Goal: Task Accomplishment & Management: Complete application form

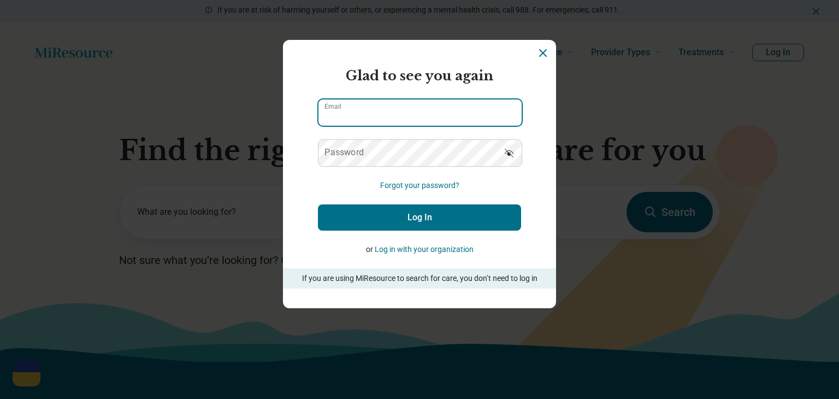
type input "**********"
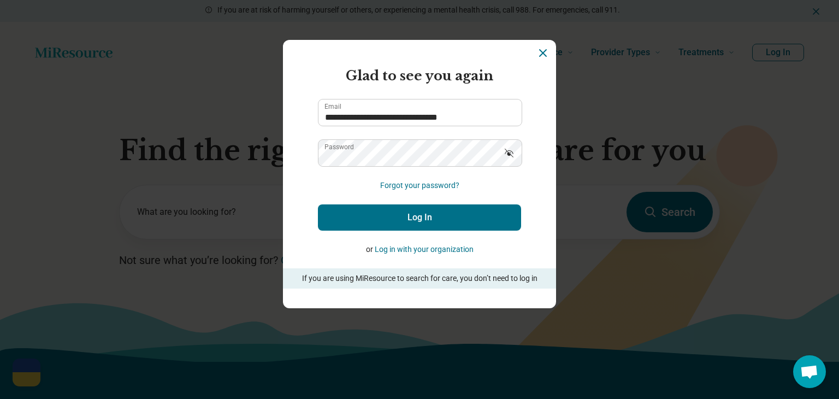
click at [391, 216] on button "Log In" at bounding box center [419, 217] width 203 height 26
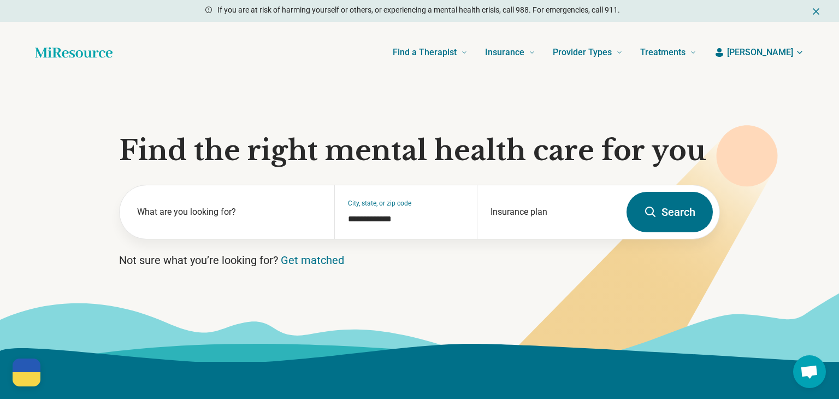
click at [780, 50] on span "[PERSON_NAME]" at bounding box center [760, 52] width 66 height 13
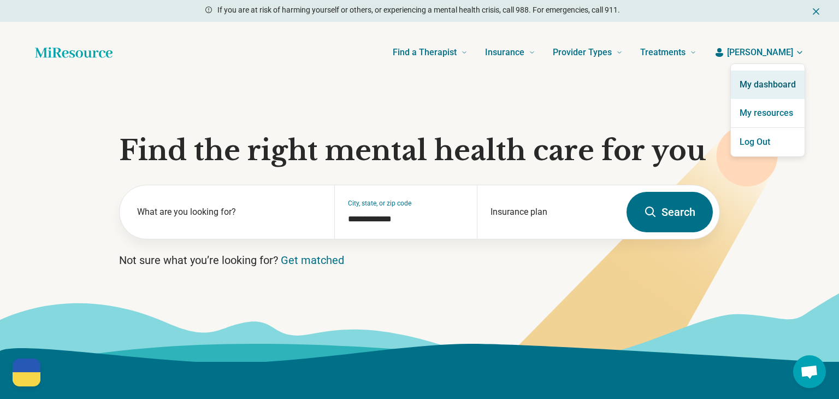
click at [761, 89] on link "My dashboard" at bounding box center [768, 84] width 74 height 28
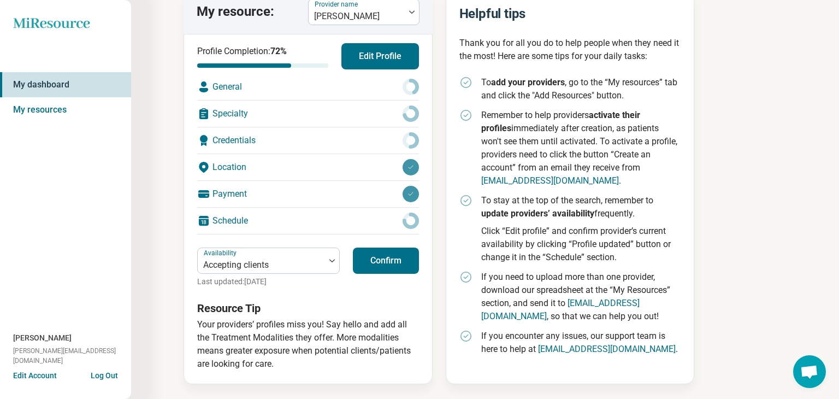
scroll to position [83, 0]
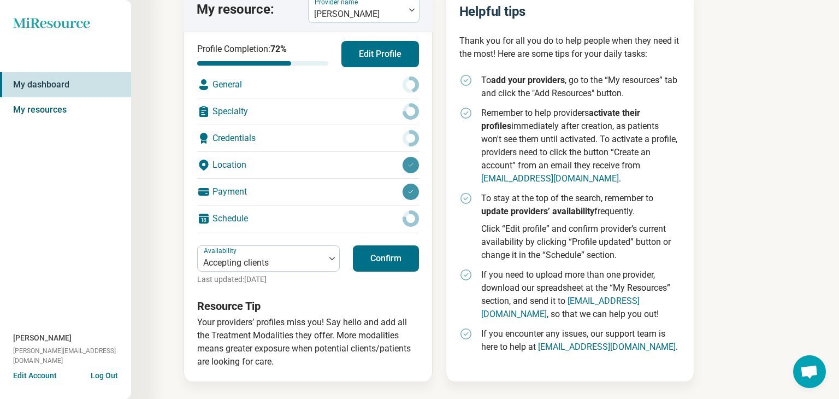
click at [55, 109] on link "My resources" at bounding box center [65, 109] width 131 height 25
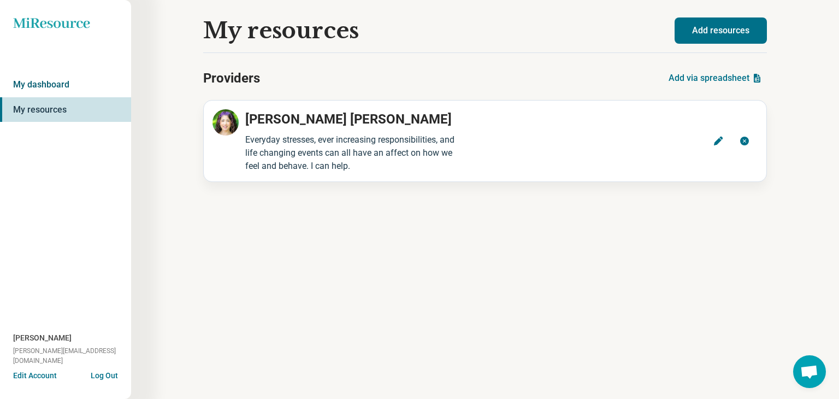
click at [43, 83] on link "My dashboard" at bounding box center [65, 84] width 131 height 25
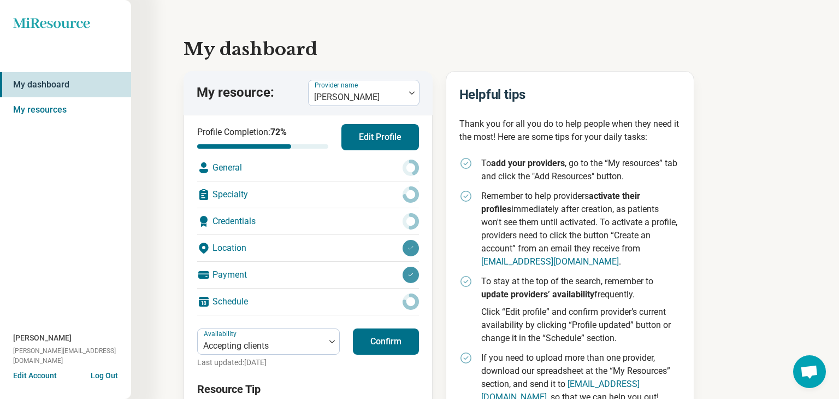
click at [225, 166] on div "General" at bounding box center [308, 168] width 222 height 26
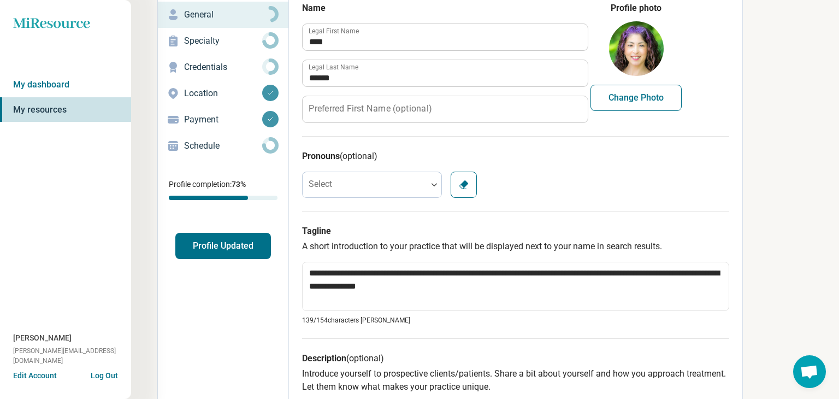
scroll to position [43, 0]
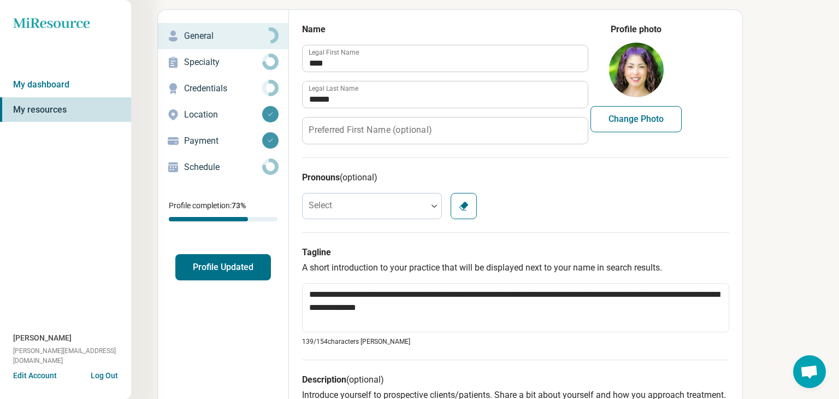
click at [205, 144] on p "Payment" at bounding box center [223, 140] width 78 height 13
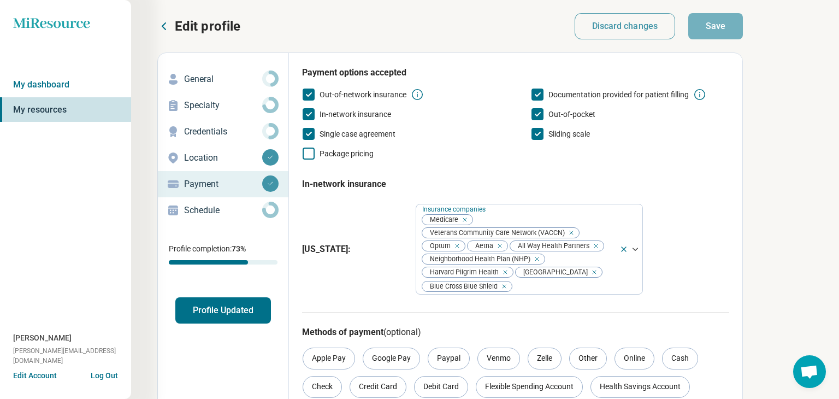
drag, startPoint x: 319, startPoint y: 97, endPoint x: 362, endPoint y: 99, distance: 43.2
click at [362, 99] on span "Out-of-network insurance" at bounding box center [363, 94] width 87 height 9
click at [308, 94] on icon at bounding box center [309, 95] width 12 height 12
click at [206, 160] on p "Location" at bounding box center [223, 157] width 78 height 13
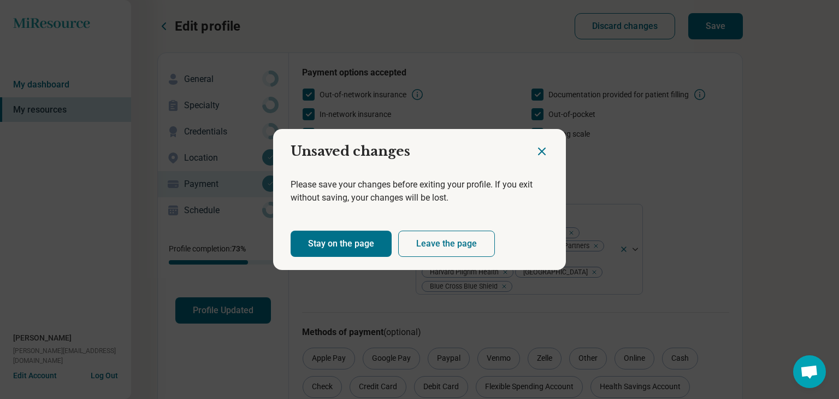
click at [446, 239] on button "Leave the page" at bounding box center [446, 244] width 97 height 26
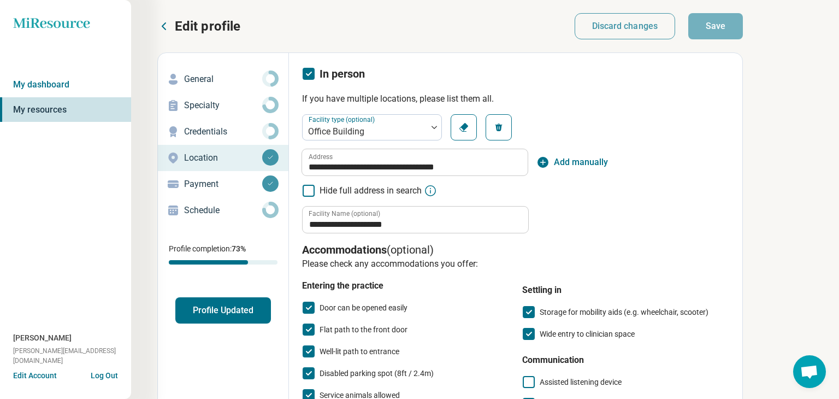
click at [216, 133] on p "Credentials" at bounding box center [223, 131] width 78 height 13
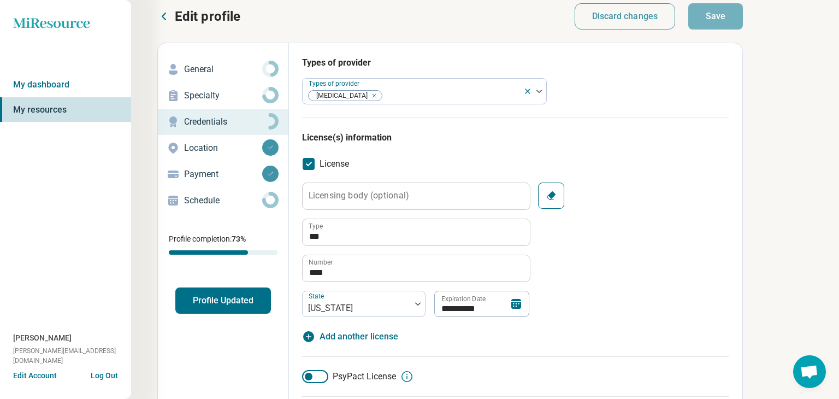
scroll to position [11, 0]
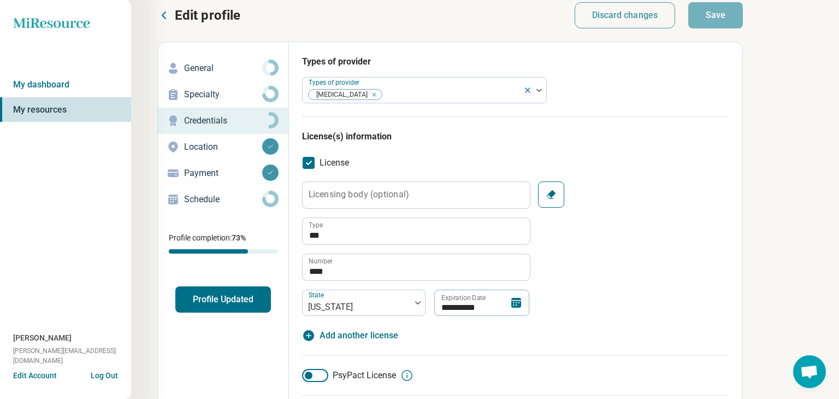
click at [408, 375] on icon at bounding box center [407, 375] width 13 height 13
click at [197, 92] on p "Specialty" at bounding box center [223, 94] width 78 height 13
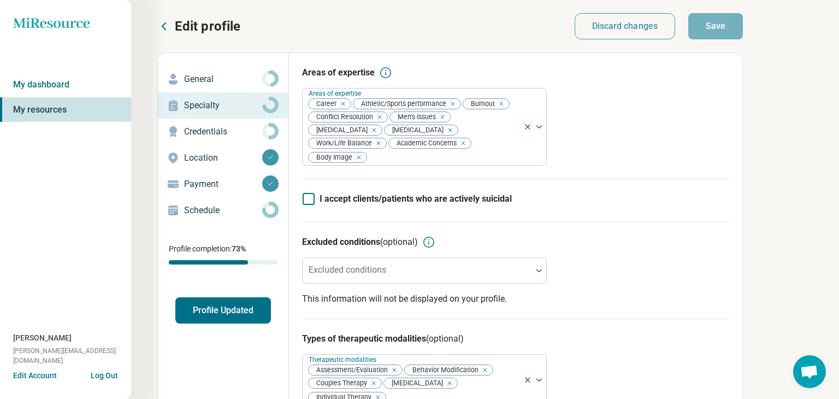
click at [200, 182] on p "Payment" at bounding box center [223, 184] width 78 height 13
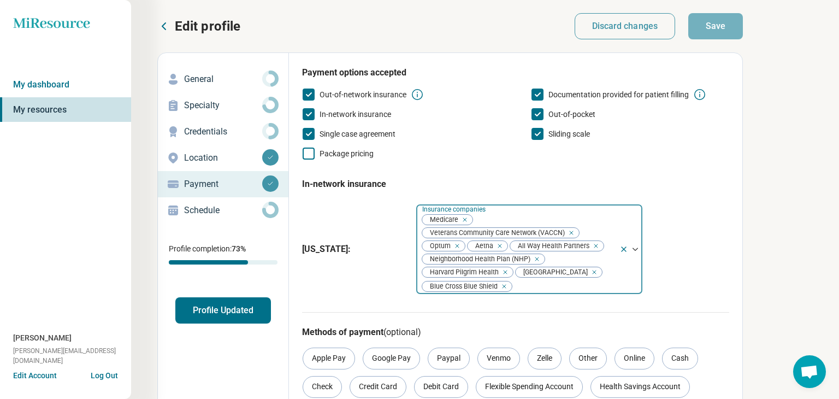
click at [535, 261] on icon "Remove [object Object]" at bounding box center [535, 259] width 4 height 4
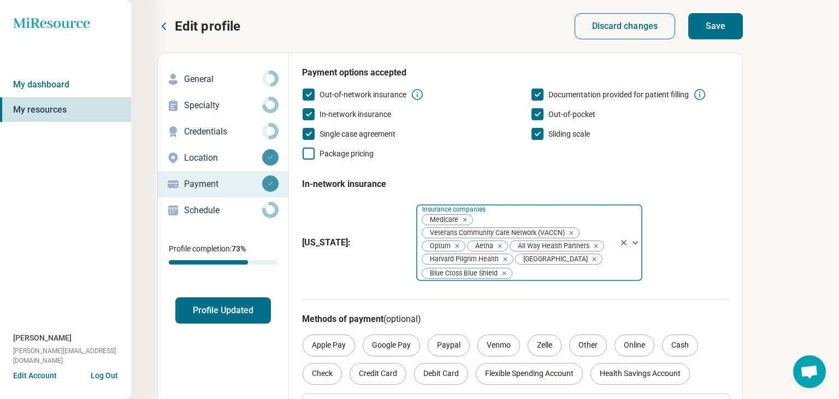
click at [457, 247] on icon "Remove [object Object]" at bounding box center [455, 246] width 8 height 8
click at [551, 246] on icon "Remove [object Object]" at bounding box center [548, 246] width 8 height 8
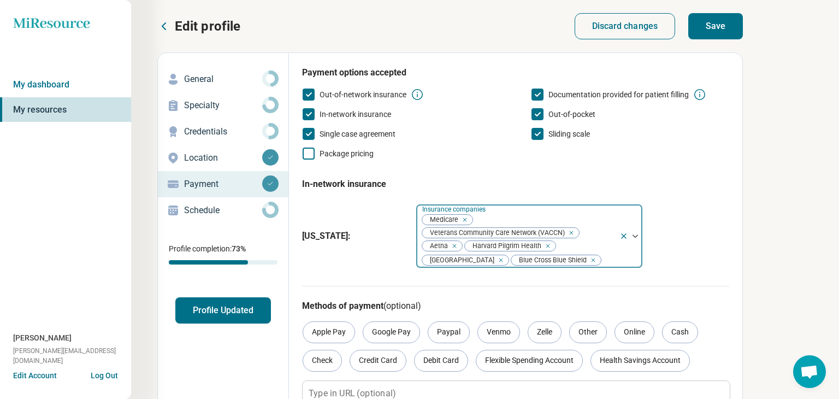
click at [502, 256] on icon "Remove [object Object]" at bounding box center [498, 260] width 8 height 8
click at [197, 79] on p "General" at bounding box center [223, 79] width 78 height 13
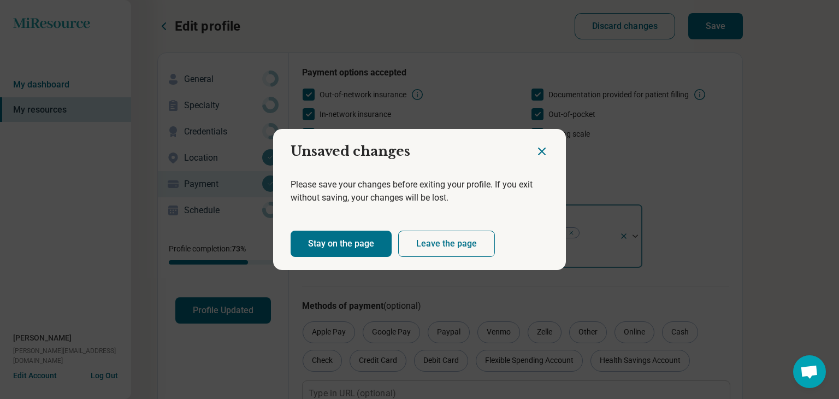
click at [331, 235] on button "Stay on the page" at bounding box center [341, 244] width 101 height 26
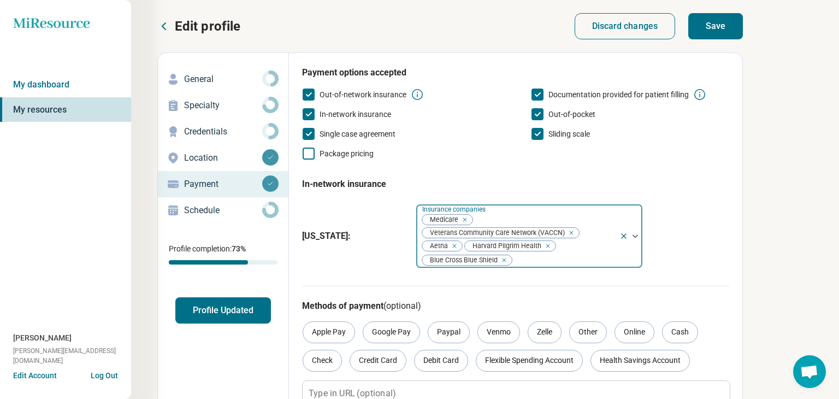
click at [715, 27] on button "Save" at bounding box center [715, 26] width 55 height 26
click at [204, 78] on p "General" at bounding box center [223, 79] width 78 height 13
type textarea "*"
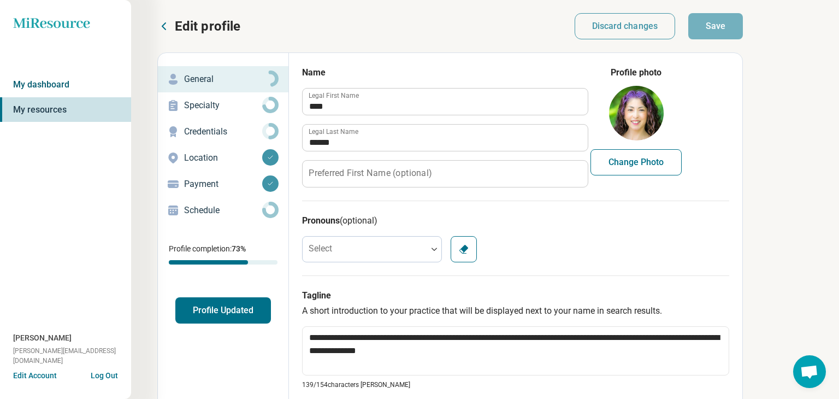
click at [45, 85] on link "My dashboard" at bounding box center [65, 84] width 131 height 25
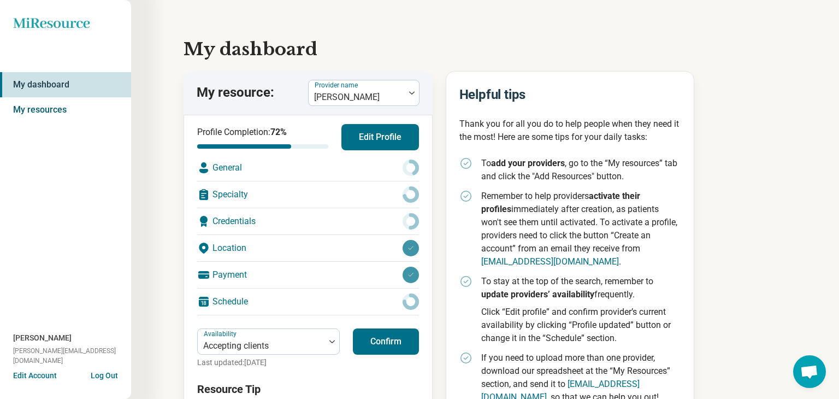
click at [52, 111] on link "My resources" at bounding box center [65, 109] width 131 height 25
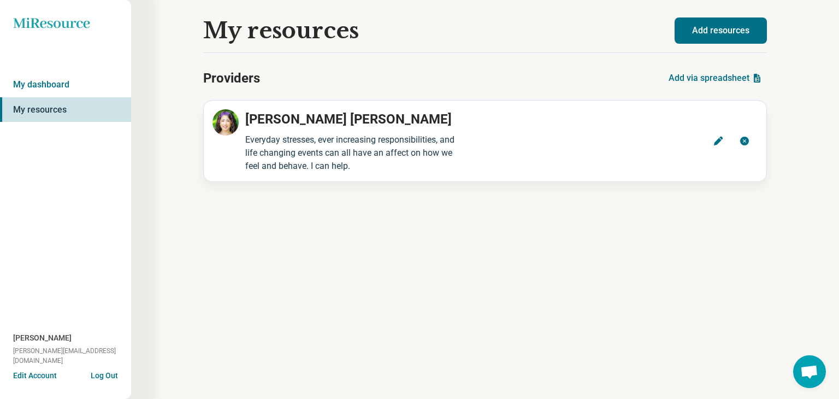
click at [729, 25] on button "Add resources" at bounding box center [721, 30] width 92 height 26
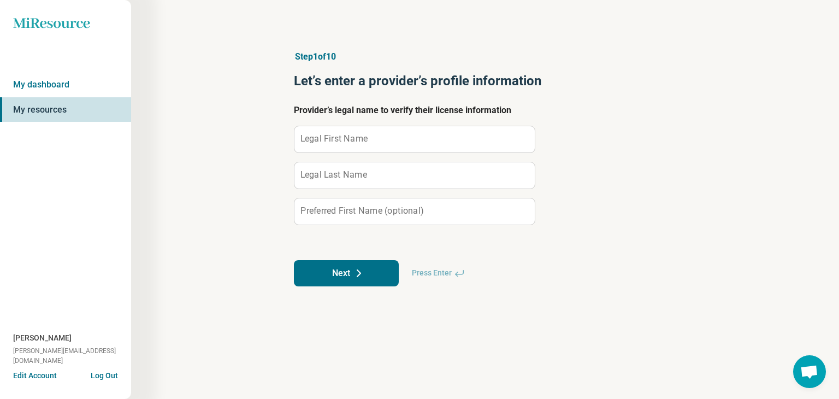
click at [331, 141] on label "Legal First Name" at bounding box center [334, 138] width 67 height 9
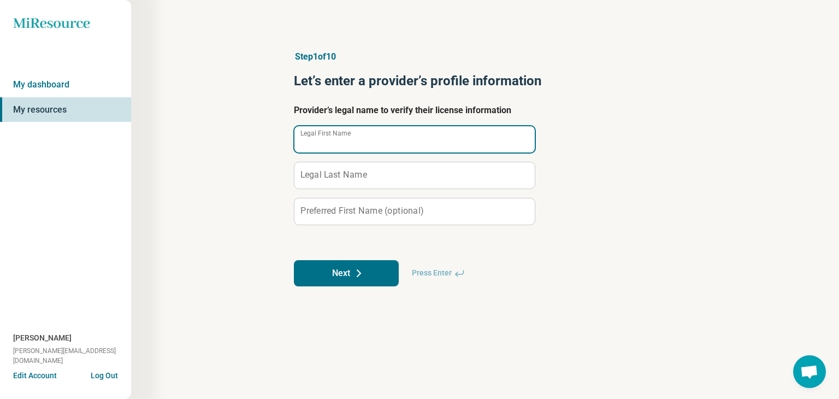
click at [331, 141] on input "Legal First Name" at bounding box center [415, 139] width 240 height 26
type input "******"
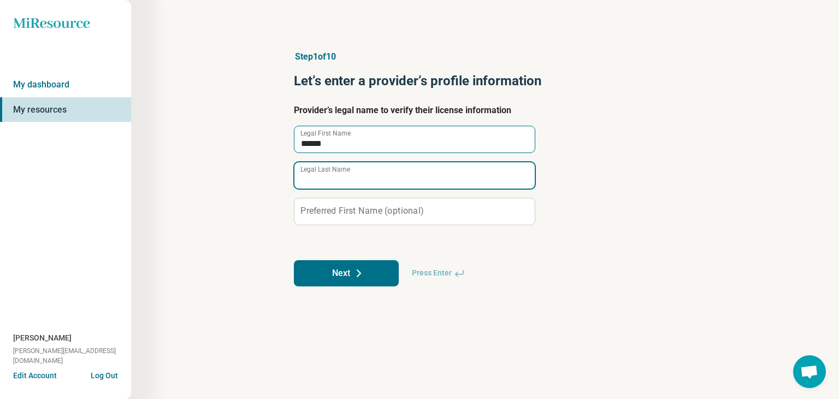
paste input "**********"
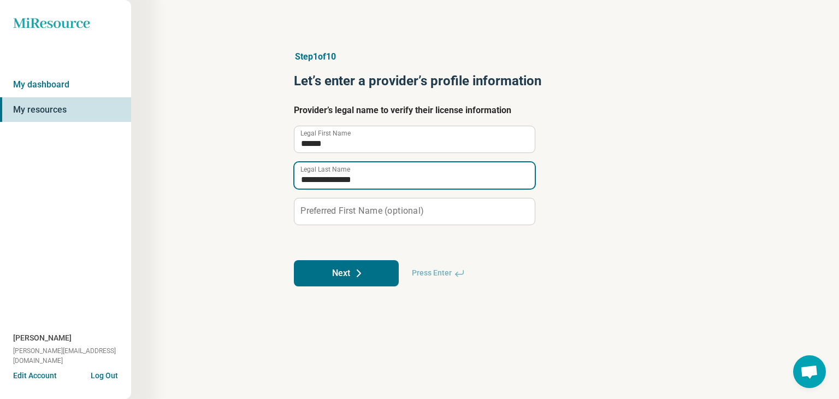
click at [333, 181] on input "**********" at bounding box center [415, 175] width 240 height 26
type input "********"
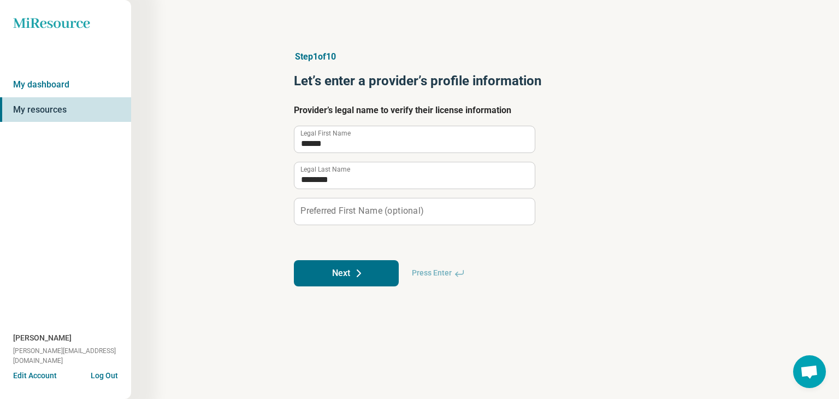
click at [339, 272] on button "Next" at bounding box center [346, 273] width 105 height 26
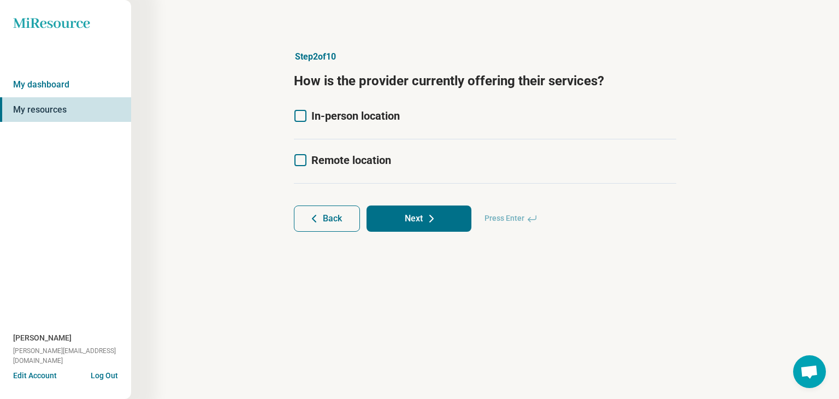
click at [302, 116] on icon at bounding box center [301, 116] width 12 height 12
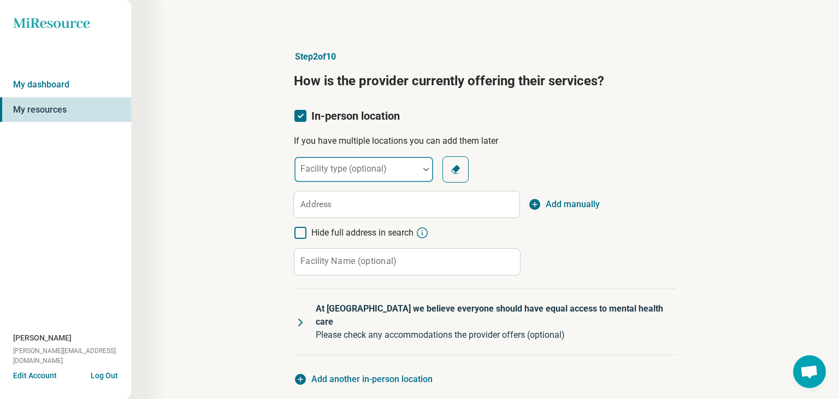
scroll to position [5, 0]
click at [426, 166] on div at bounding box center [426, 169] width 14 height 25
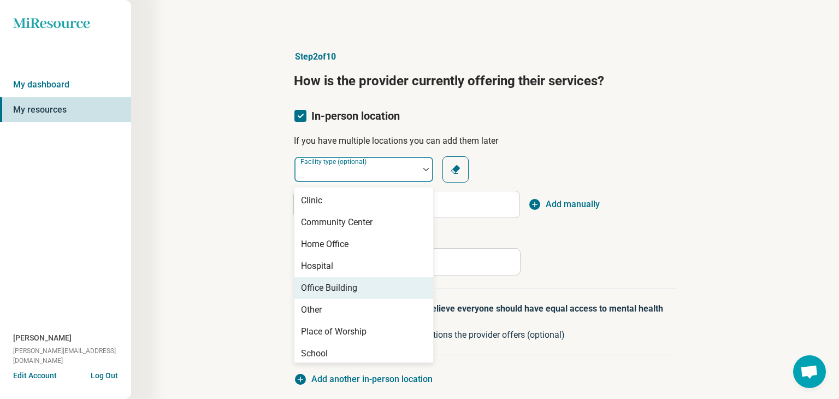
click at [342, 285] on div "Office Building" at bounding box center [329, 287] width 56 height 13
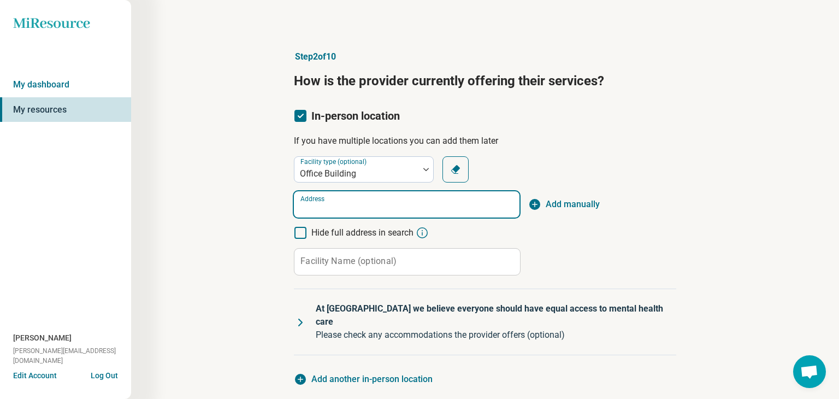
click at [331, 208] on input "Address" at bounding box center [407, 204] width 226 height 26
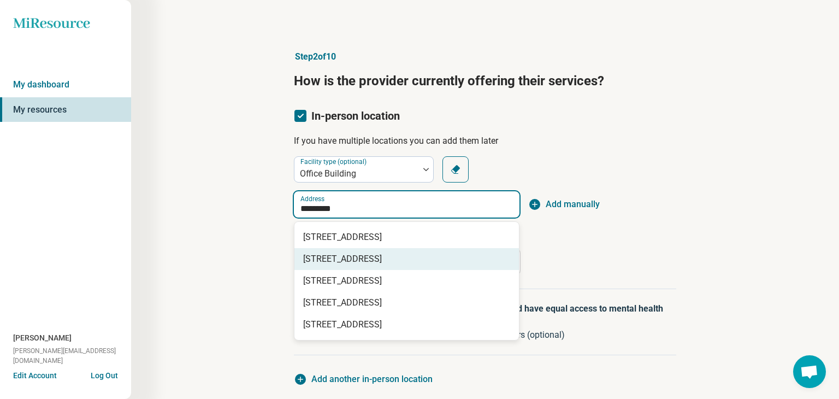
click at [328, 261] on span "294 Concord Road, Billerica, MA" at bounding box center [408, 258] width 211 height 13
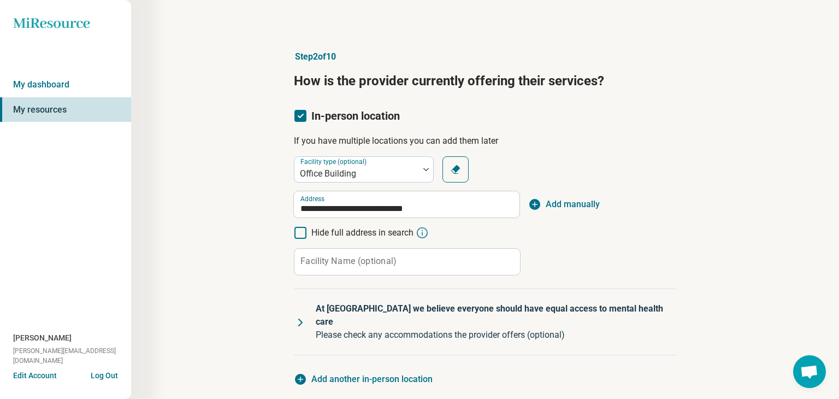
type input "**********"
click at [327, 264] on label "Facility Name (optional)" at bounding box center [349, 261] width 96 height 9
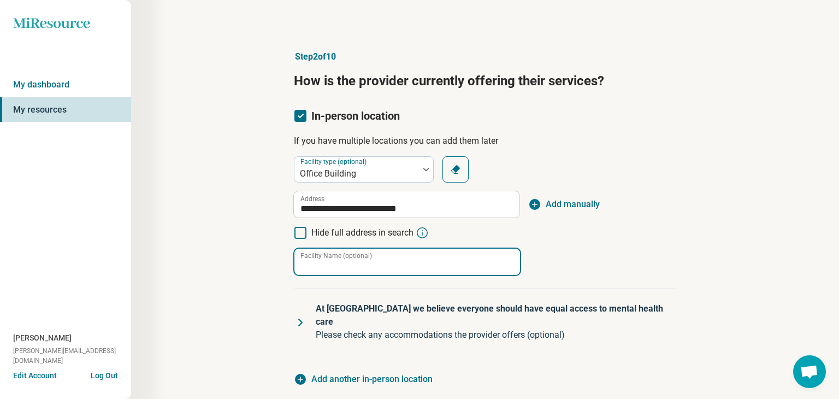
click at [327, 264] on input "Facility Name (optional)" at bounding box center [408, 262] width 226 height 26
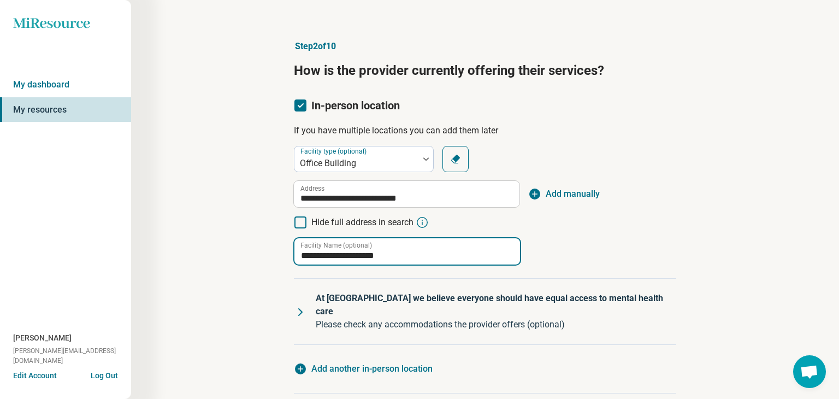
scroll to position [11, 0]
type input "**********"
click at [299, 305] on icon at bounding box center [300, 311] width 13 height 13
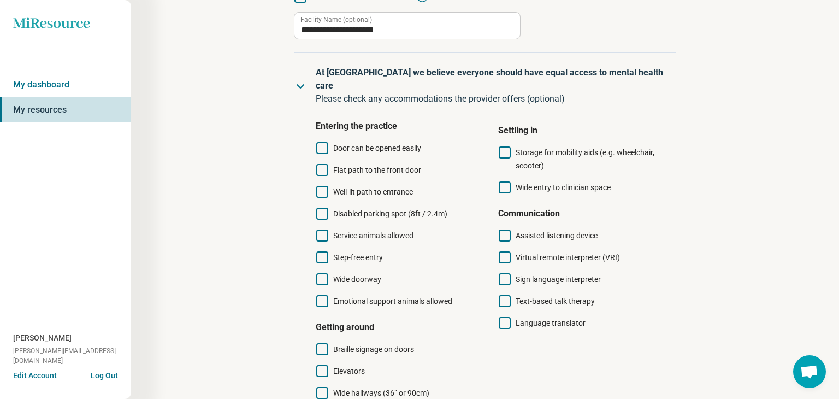
scroll to position [240, 0]
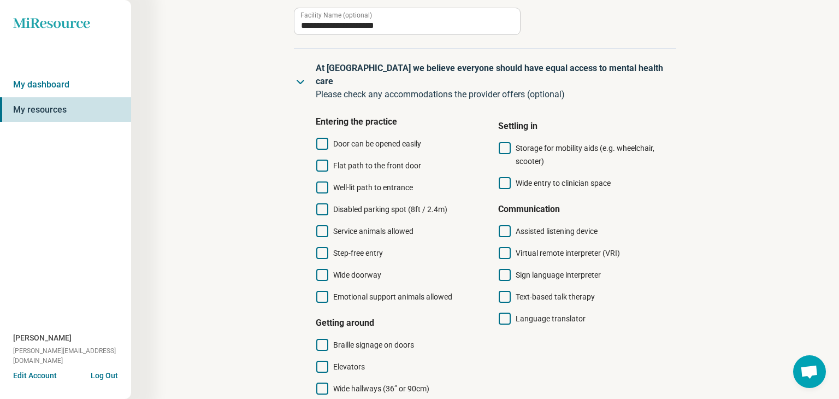
click at [321, 138] on icon at bounding box center [322, 144] width 12 height 12
click at [321, 160] on icon at bounding box center [322, 166] width 12 height 12
click at [323, 181] on icon at bounding box center [322, 187] width 12 height 12
click at [325, 203] on icon at bounding box center [322, 209] width 12 height 12
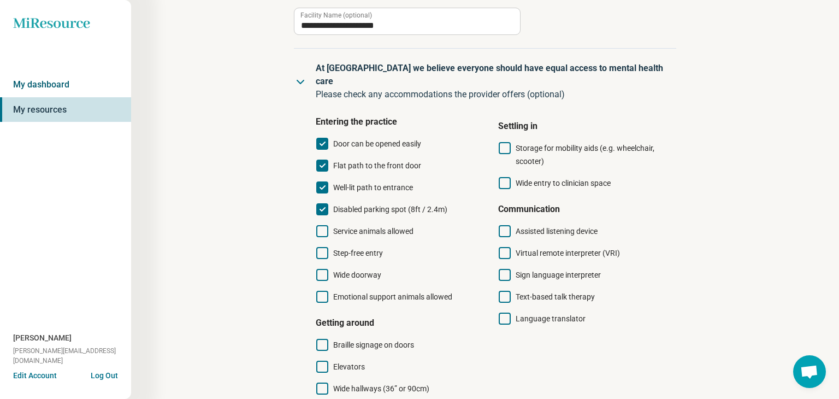
click at [38, 84] on link "My dashboard" at bounding box center [65, 84] width 131 height 25
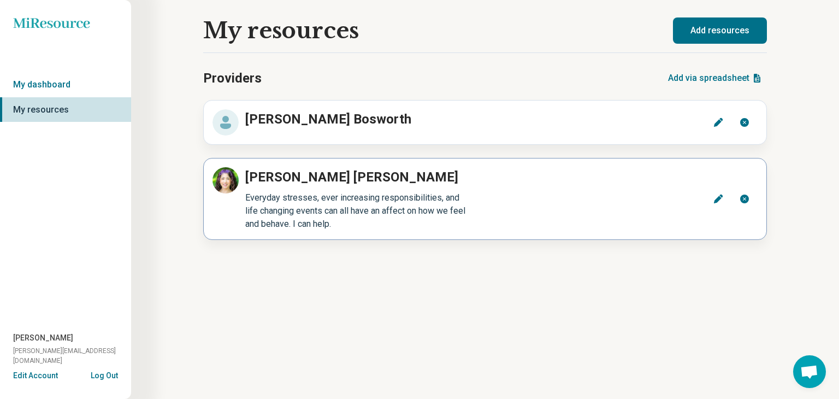
click at [722, 199] on icon at bounding box center [718, 198] width 11 height 11
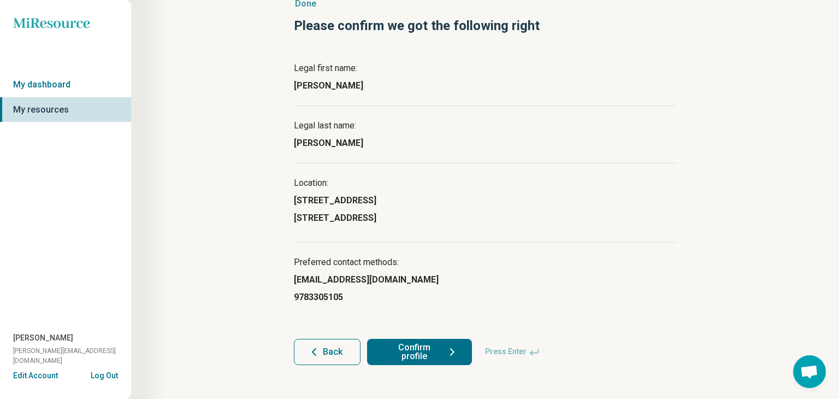
scroll to position [58, 0]
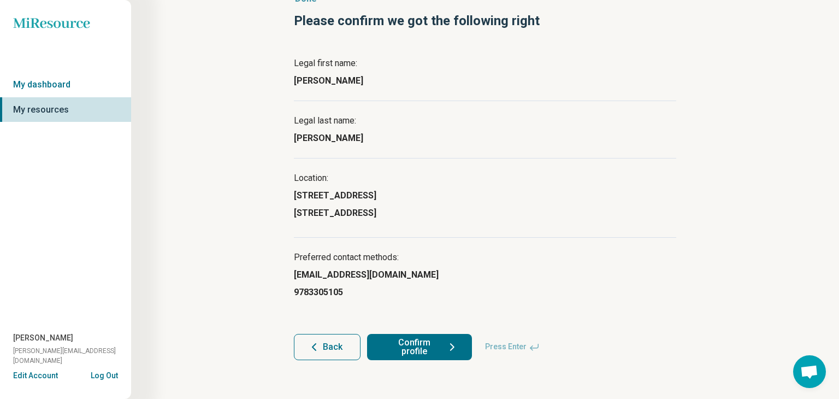
click at [326, 348] on span "Back" at bounding box center [333, 347] width 20 height 9
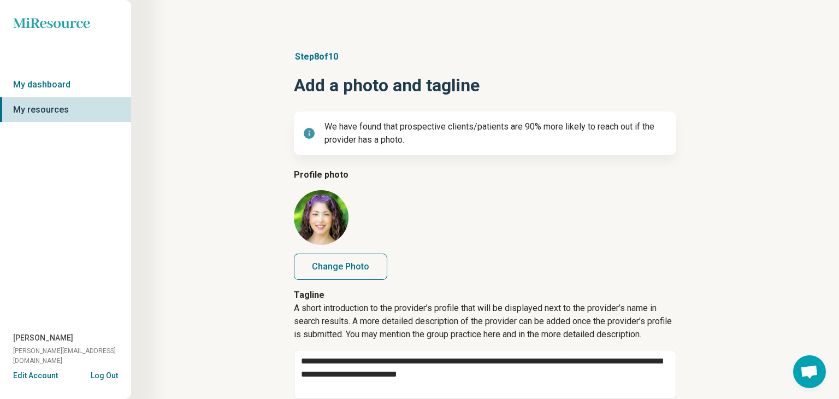
click at [36, 23] on icon at bounding box center [51, 22] width 76 height 10
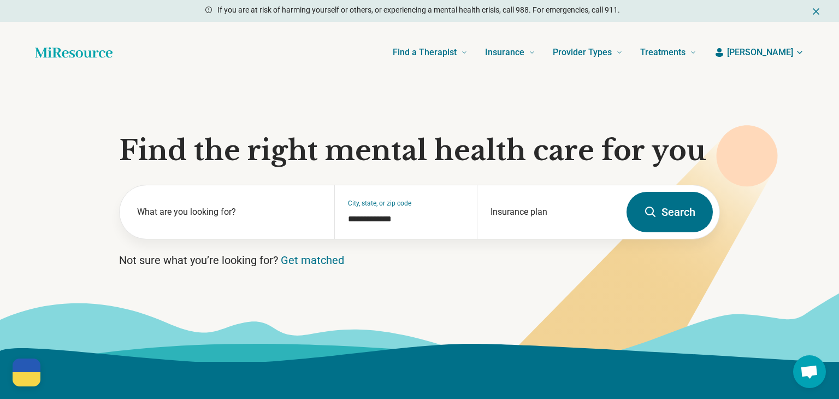
click at [783, 51] on span "[PERSON_NAME]" at bounding box center [760, 52] width 66 height 13
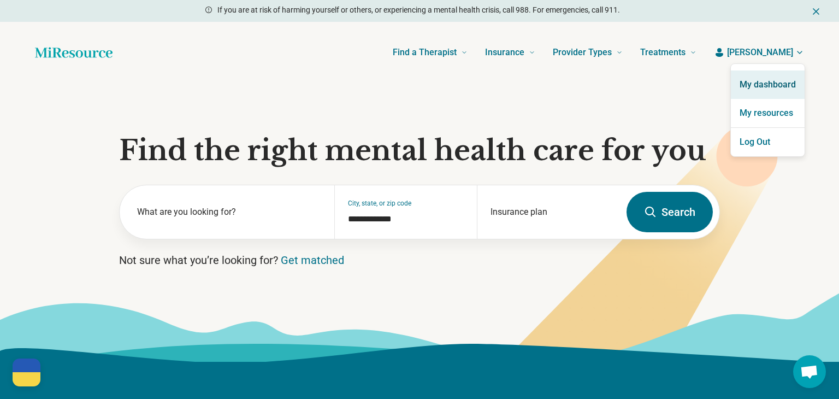
click at [775, 84] on link "My dashboard" at bounding box center [768, 84] width 74 height 28
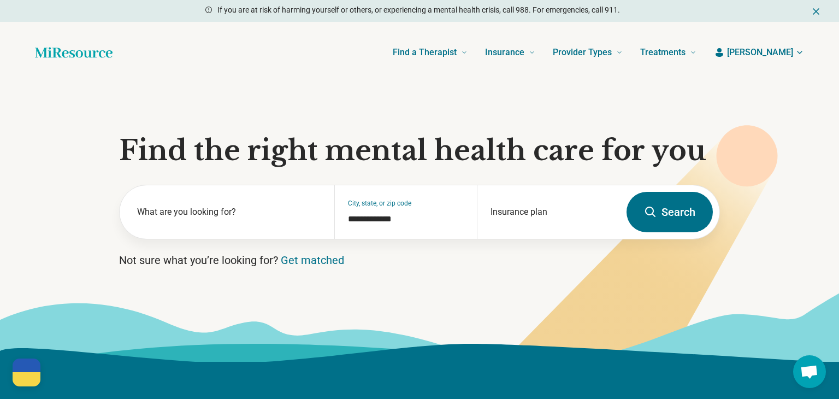
click at [785, 51] on span "[PERSON_NAME]" at bounding box center [760, 52] width 66 height 13
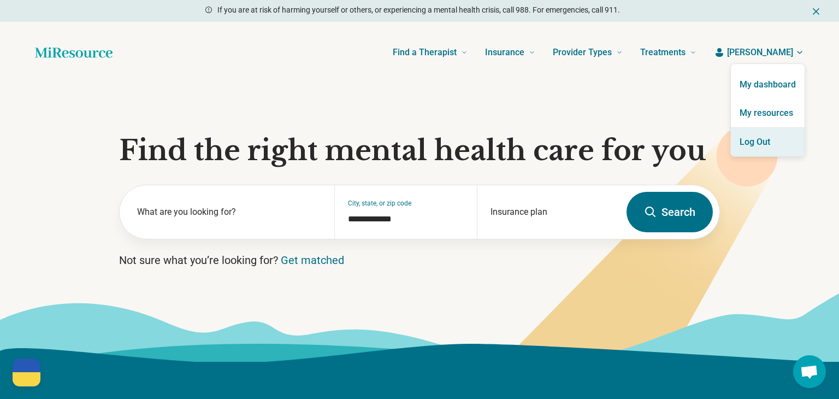
click at [748, 142] on button "Log Out" at bounding box center [768, 142] width 74 height 28
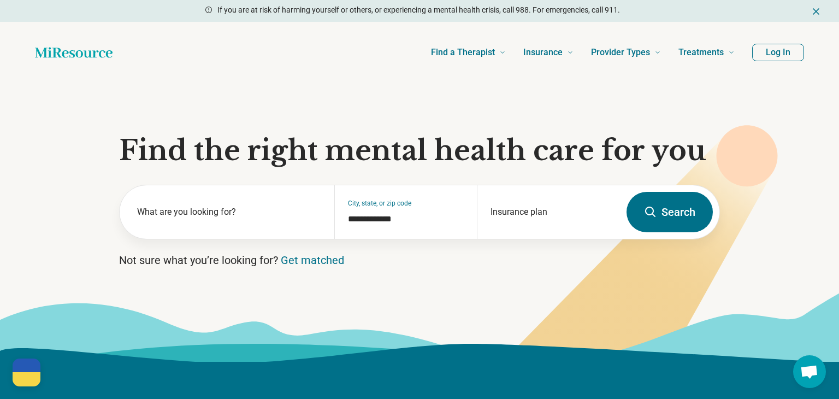
click at [782, 52] on button "Log In" at bounding box center [778, 52] width 52 height 17
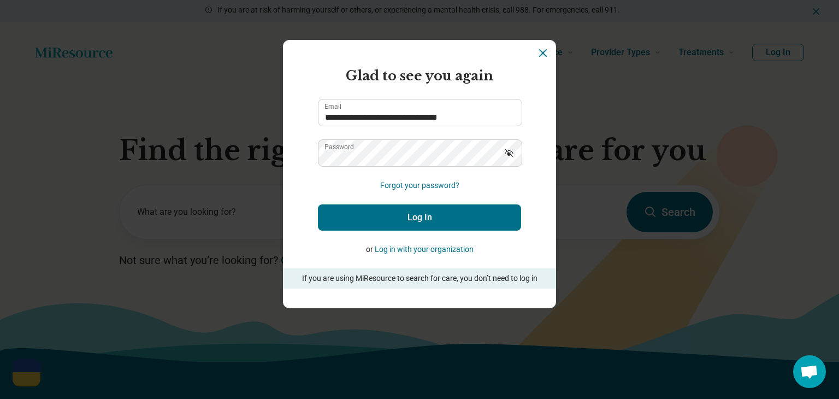
click at [431, 214] on button "Log In" at bounding box center [419, 217] width 203 height 26
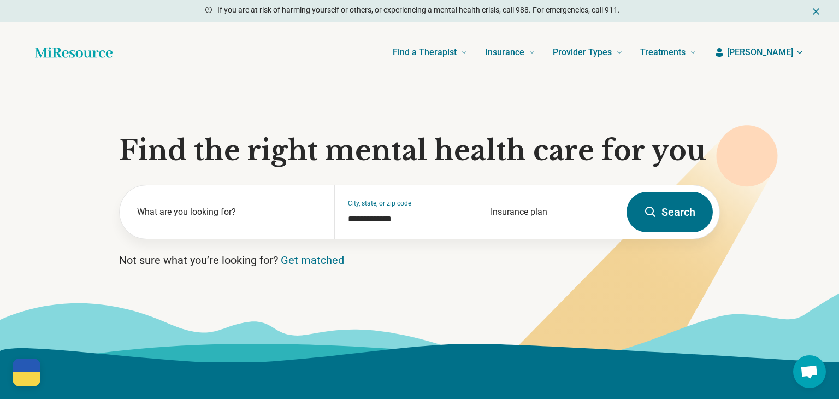
click at [786, 52] on span "[PERSON_NAME]" at bounding box center [760, 52] width 66 height 13
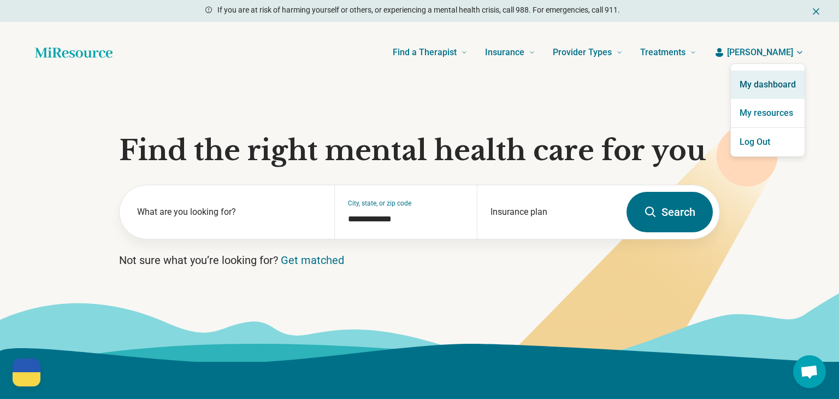
click at [760, 88] on link "My dashboard" at bounding box center [768, 84] width 74 height 28
